Goal: Register for event/course: Sign up to attend an event or enroll in a course

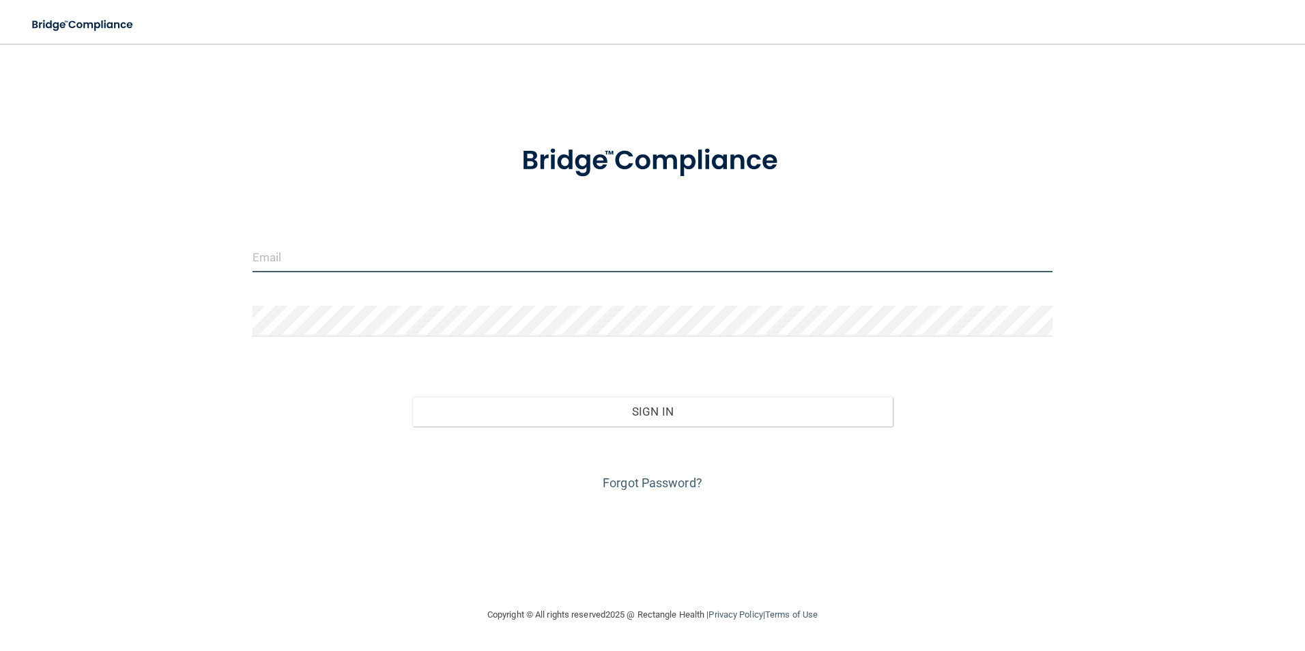
click at [330, 260] on input "email" at bounding box center [653, 257] width 801 height 31
type input "[EMAIL_ADDRESS][DOMAIN_NAME]"
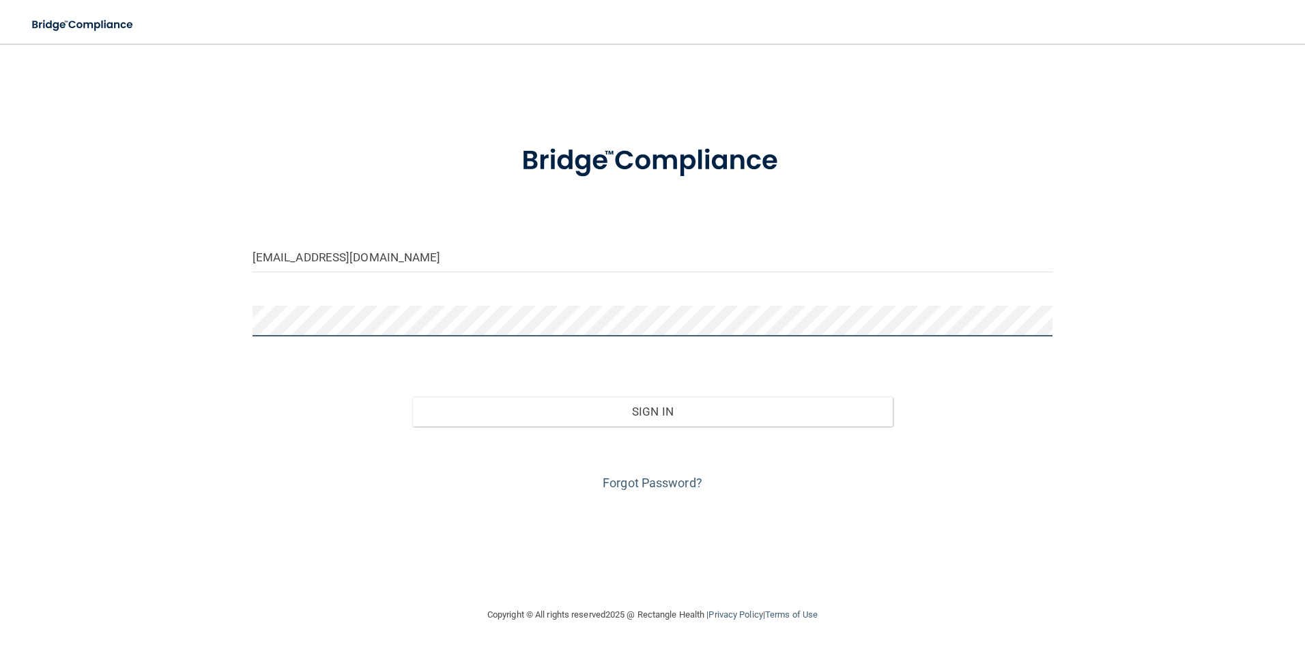
click at [412, 397] on button "Sign In" at bounding box center [652, 412] width 481 height 30
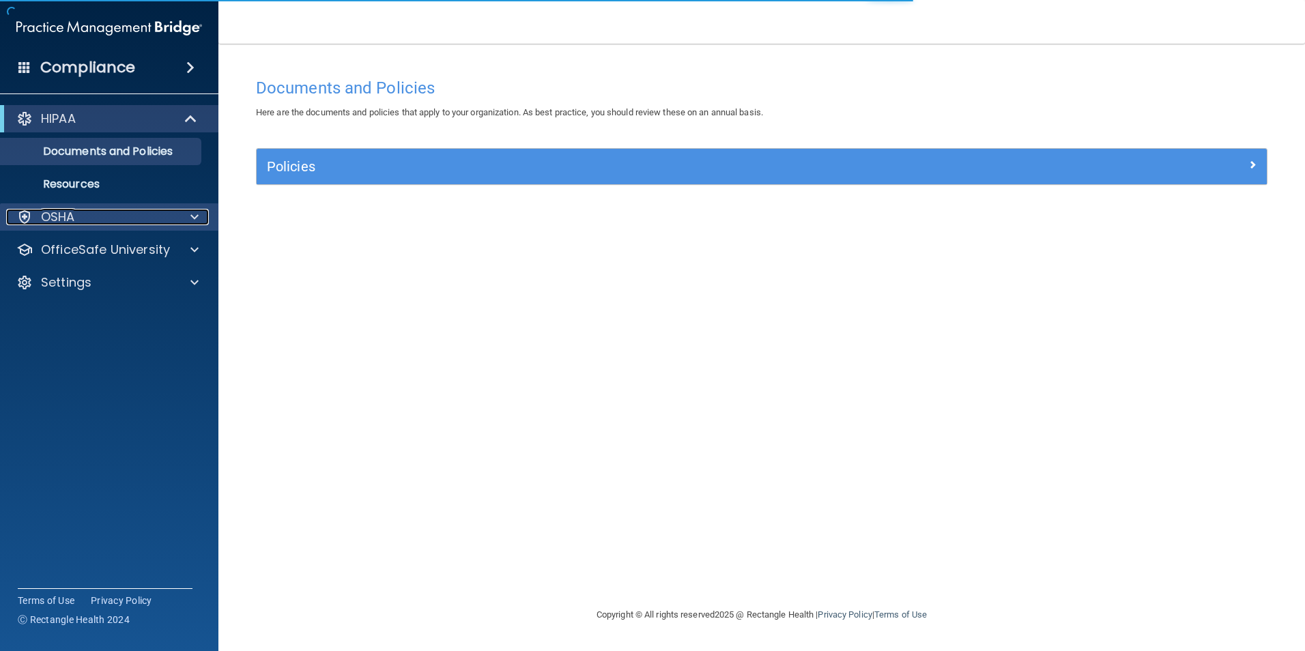
click at [195, 216] on span at bounding box center [194, 217] width 8 height 16
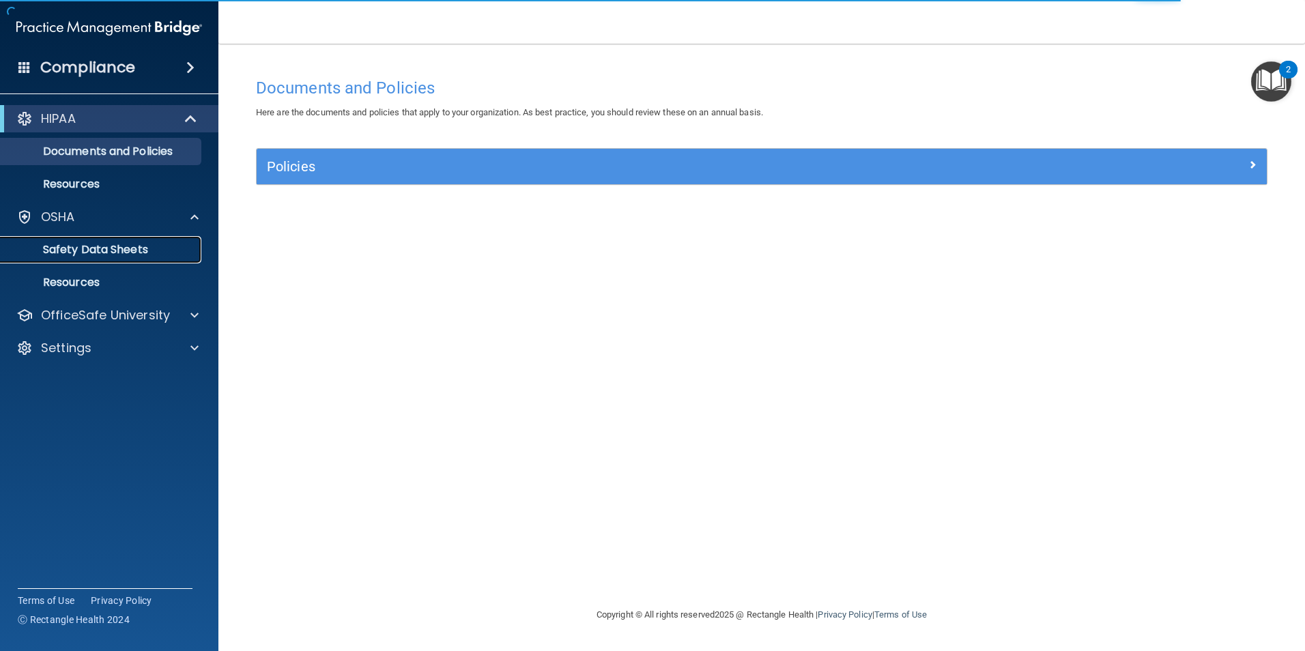
click at [151, 246] on p "Safety Data Sheets" at bounding box center [102, 250] width 186 height 14
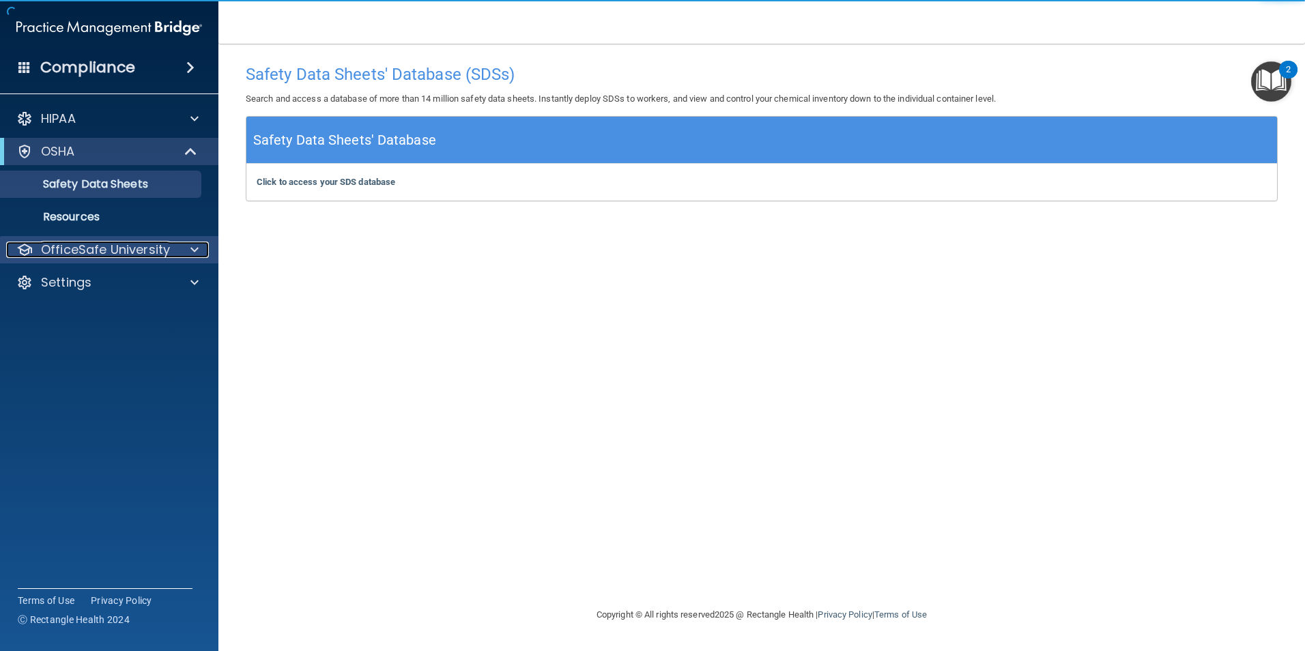
click at [197, 248] on span at bounding box center [194, 250] width 8 height 16
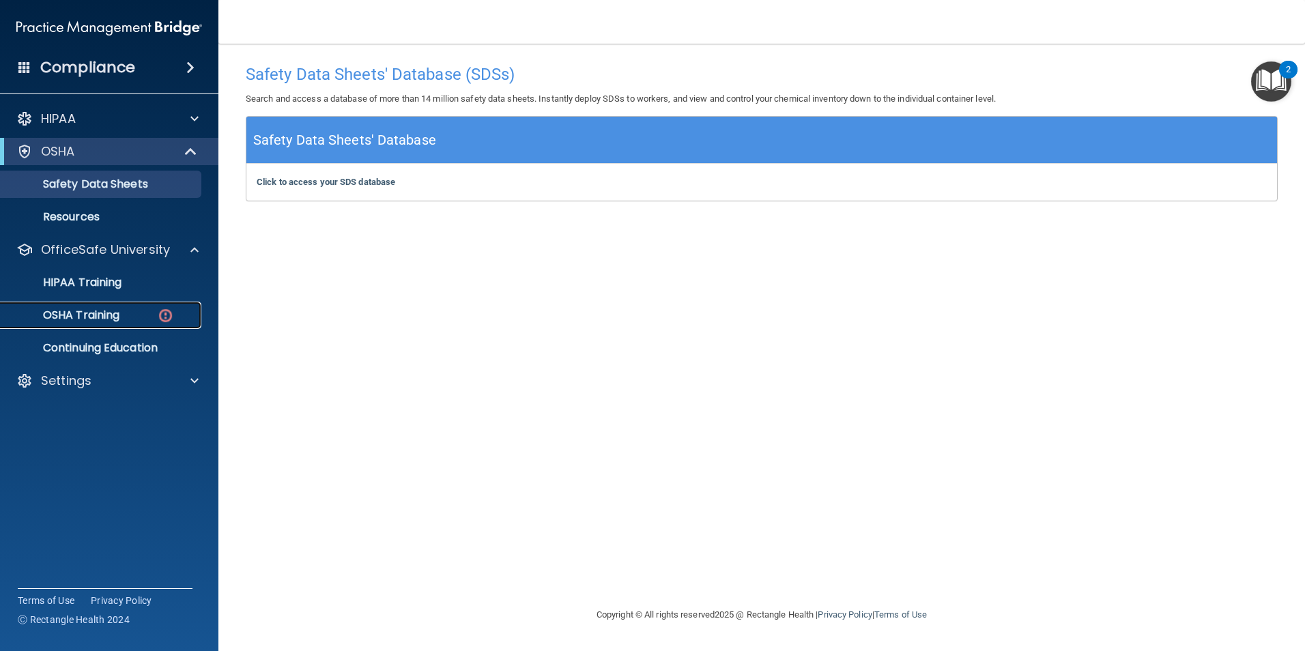
click at [105, 311] on p "OSHA Training" at bounding box center [64, 316] width 111 height 14
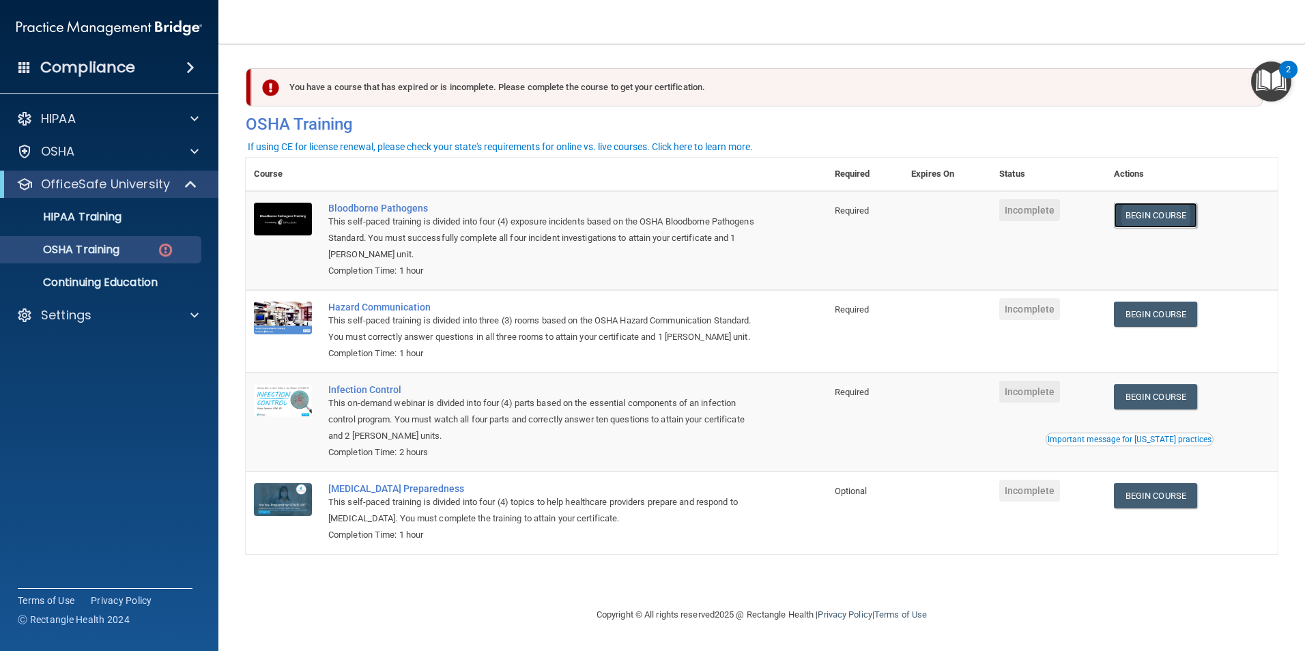
click at [1157, 217] on link "Begin Course" at bounding box center [1155, 215] width 83 height 25
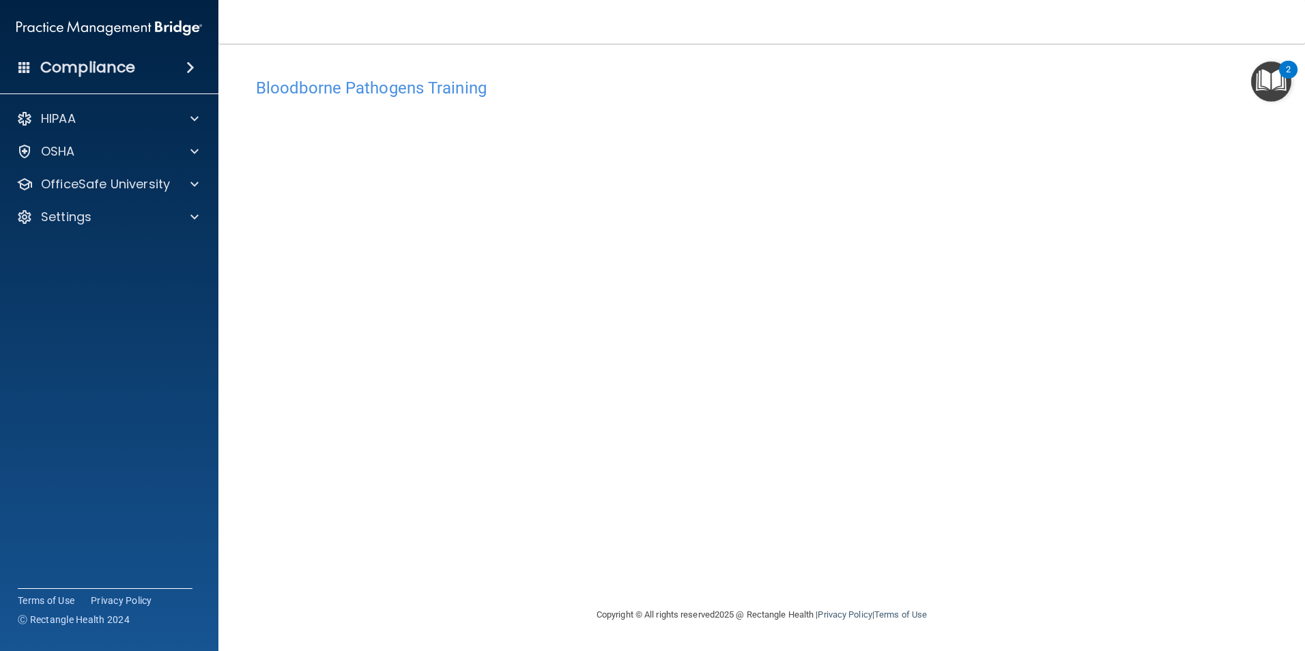
click at [1272, 77] on img "Open Resource Center, 2 new notifications" at bounding box center [1271, 81] width 40 height 40
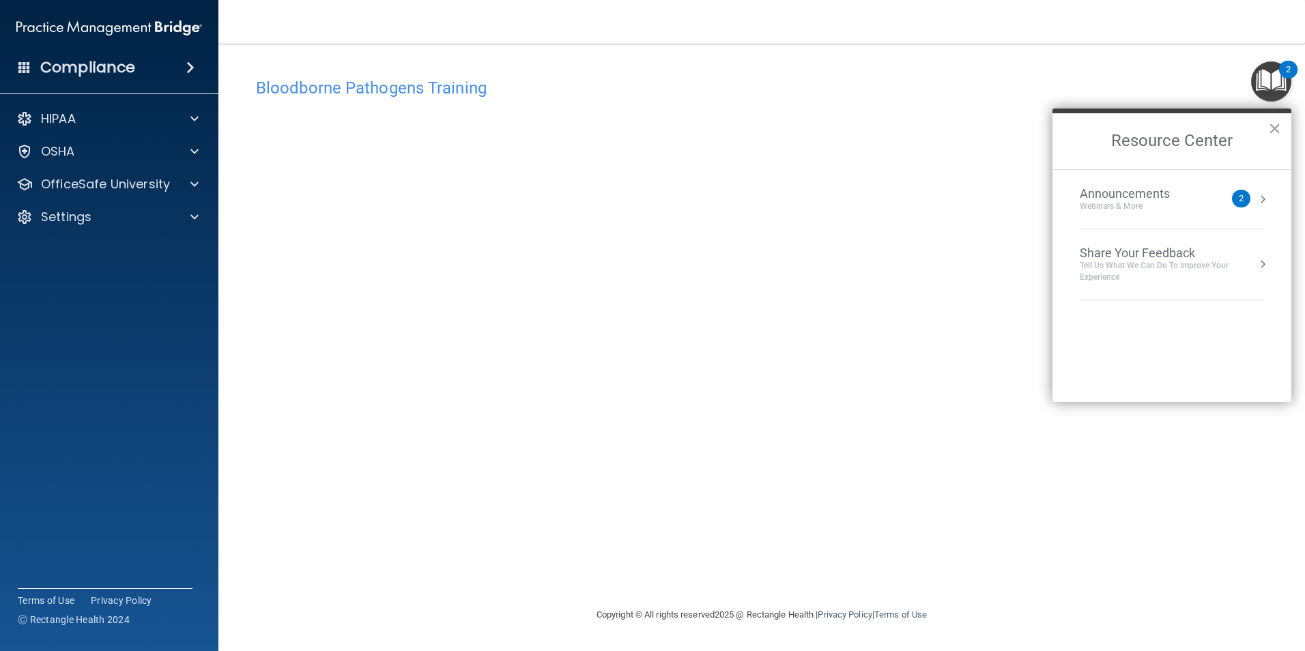
click at [1159, 61] on div "Bloodborne Pathogens Training This course doesn’t expire until . Are you sure y…" at bounding box center [762, 325] width 1032 height 536
click at [1275, 129] on button "×" at bounding box center [1274, 128] width 13 height 22
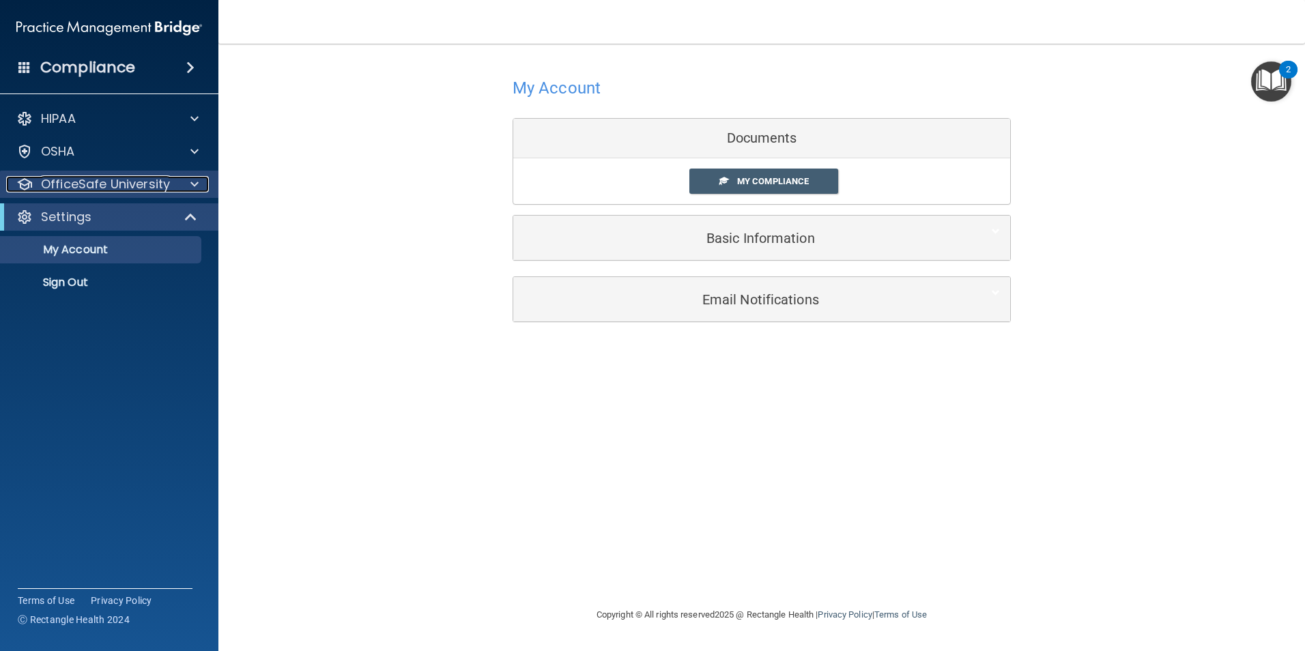
click at [195, 186] on span at bounding box center [194, 184] width 8 height 16
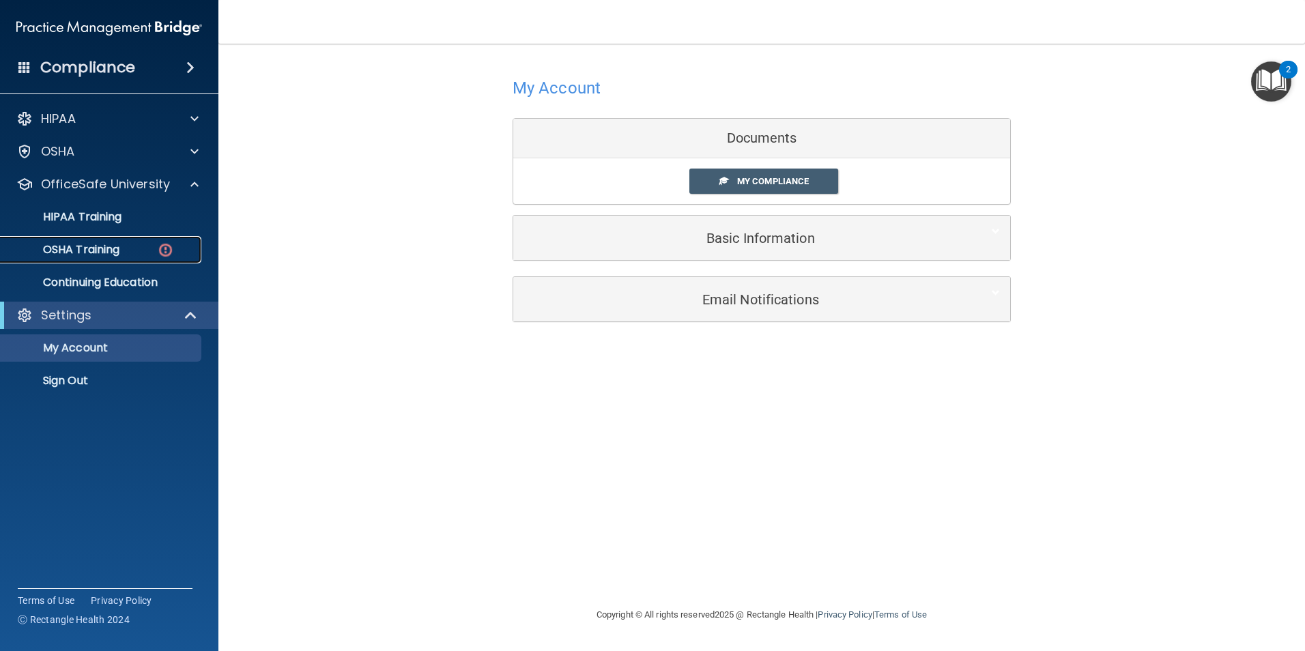
click at [113, 246] on p "OSHA Training" at bounding box center [64, 250] width 111 height 14
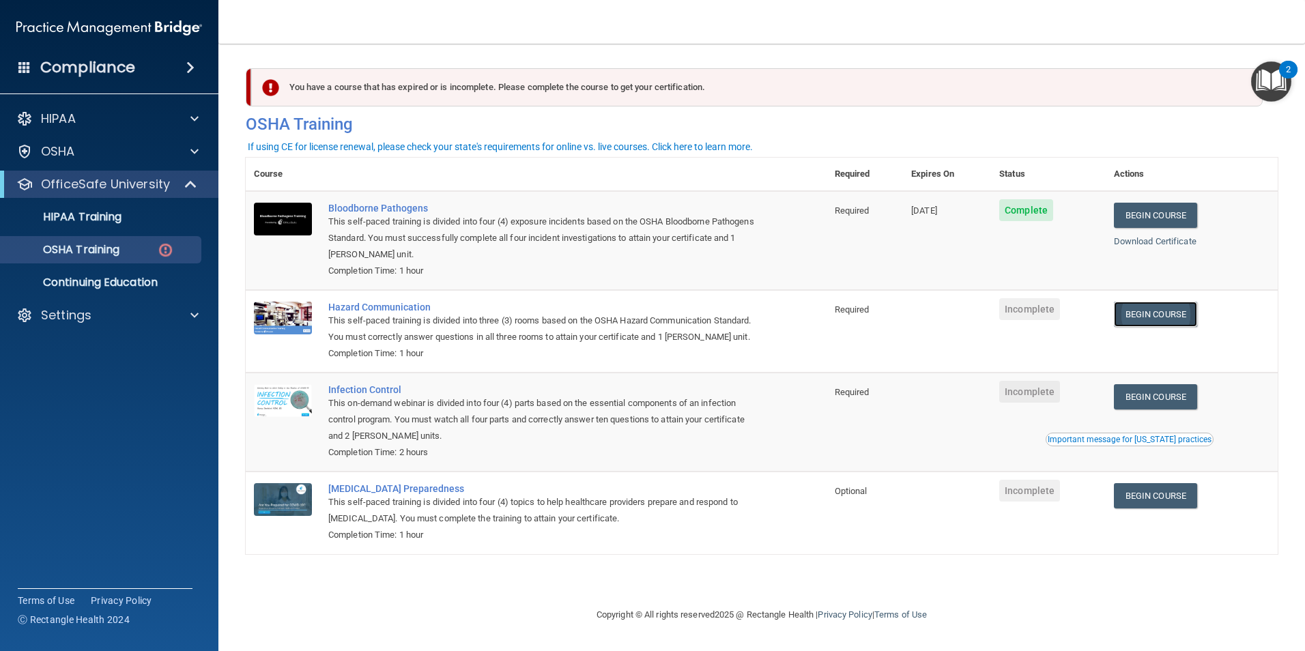
click at [1178, 313] on link "Begin Course" at bounding box center [1155, 314] width 83 height 25
